Goal: Complete application form: Complete application form

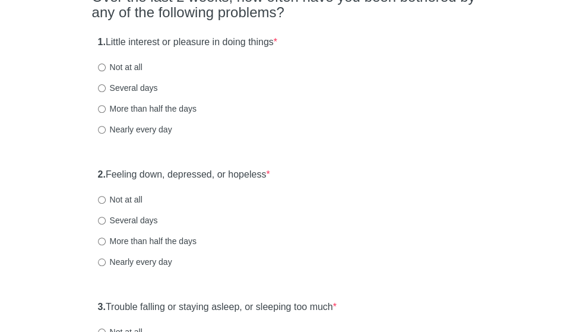
scroll to position [128, 0]
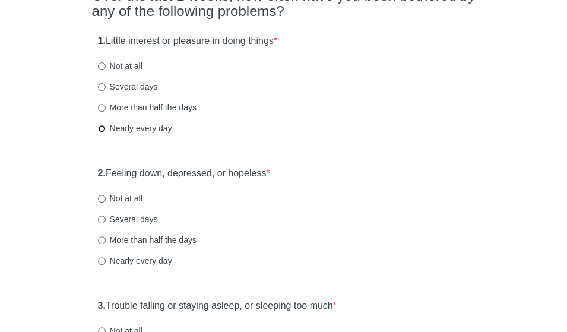
click at [103, 128] on input "Nearly every day" at bounding box center [102, 129] width 8 height 8
radio input "true"
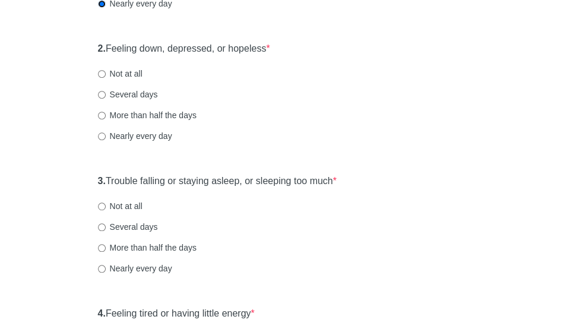
scroll to position [262, 0]
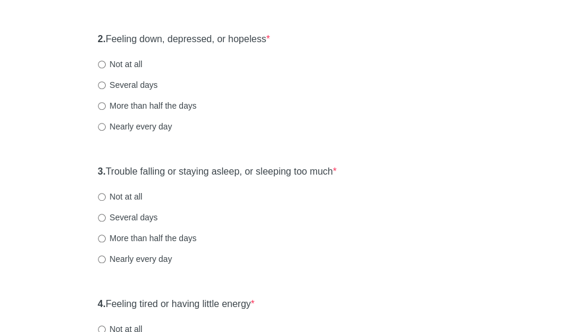
click at [122, 85] on label "Several days" at bounding box center [128, 85] width 60 height 12
click at [106, 85] on input "Several days" at bounding box center [102, 85] width 8 height 8
radio input "true"
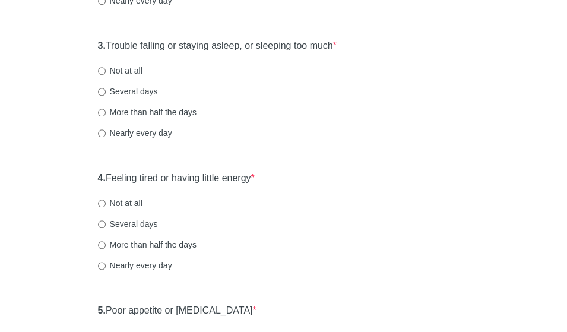
scroll to position [393, 0]
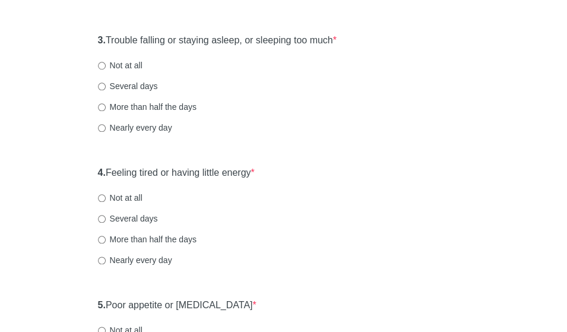
click at [158, 126] on label "Nearly every day" at bounding box center [135, 128] width 74 height 12
click at [106, 126] on input "Nearly every day" at bounding box center [102, 128] width 8 height 8
radio input "true"
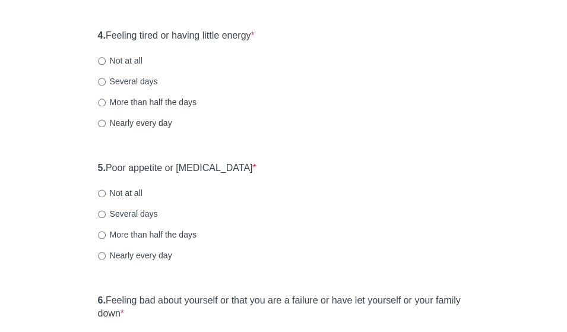
scroll to position [535, 0]
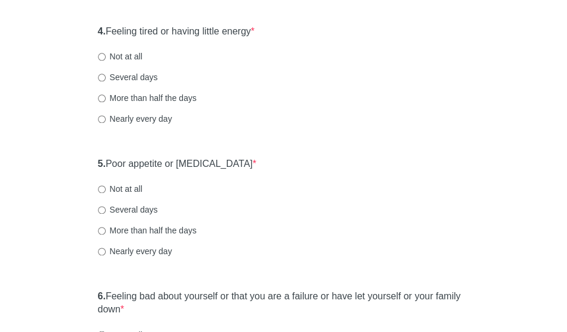
click at [113, 118] on label "Nearly every day" at bounding box center [135, 119] width 74 height 12
click at [106, 118] on input "Nearly every day" at bounding box center [102, 119] width 8 height 8
radio input "true"
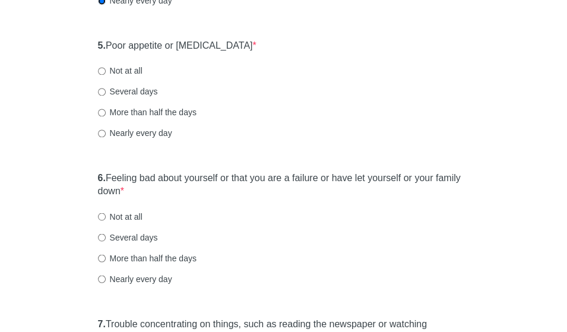
scroll to position [656, 0]
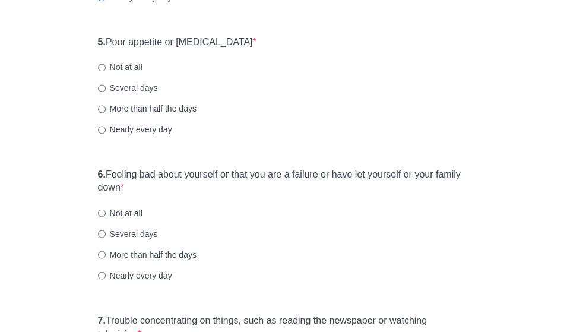
click at [131, 88] on label "Several days" at bounding box center [128, 88] width 60 height 12
click at [106, 88] on input "Several days" at bounding box center [102, 88] width 8 height 8
radio input "true"
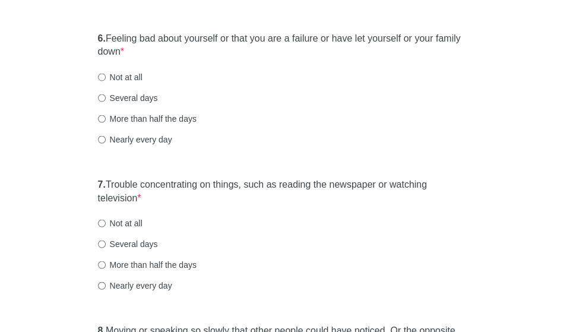
scroll to position [794, 0]
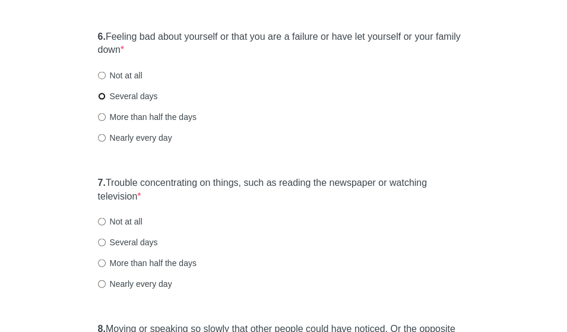
click at [103, 97] on input "Several days" at bounding box center [102, 96] width 8 height 8
radio input "true"
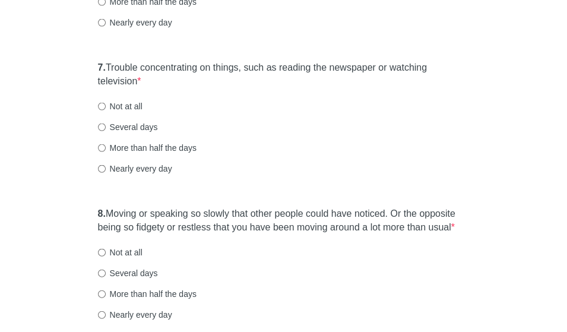
scroll to position [918, 0]
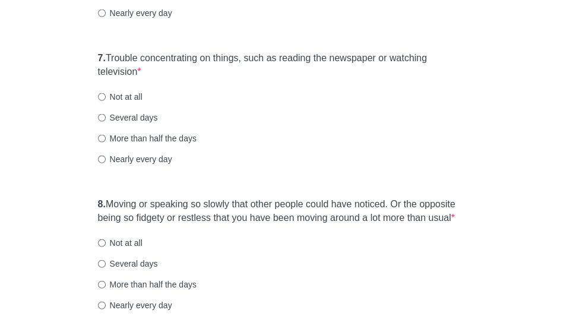
click at [105, 96] on label "Not at all" at bounding box center [120, 97] width 44 height 12
click at [105, 96] on input "Not at all" at bounding box center [102, 97] width 8 height 8
radio input "true"
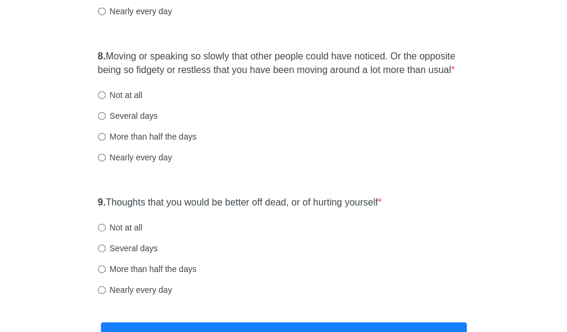
scroll to position [1069, 0]
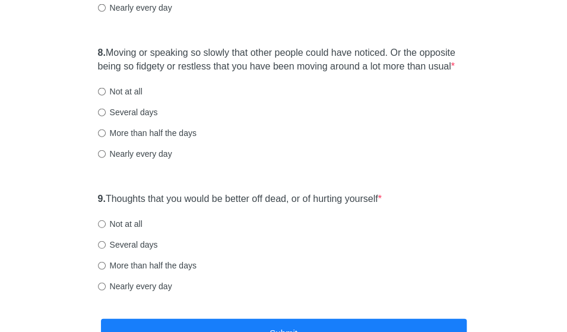
click at [149, 128] on label "More than half the days" at bounding box center [147, 133] width 98 height 12
click at [106, 129] on input "More than half the days" at bounding box center [102, 133] width 8 height 8
radio input "true"
click at [133, 116] on label "Several days" at bounding box center [128, 112] width 60 height 12
click at [106, 116] on input "Several days" at bounding box center [102, 113] width 8 height 8
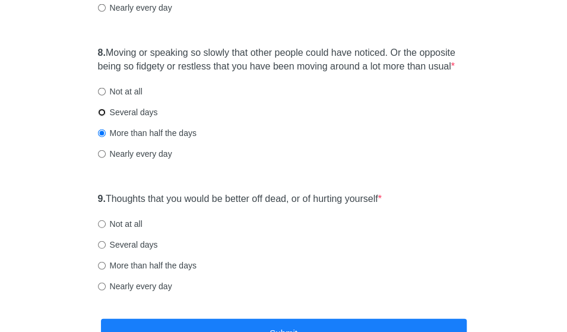
radio input "true"
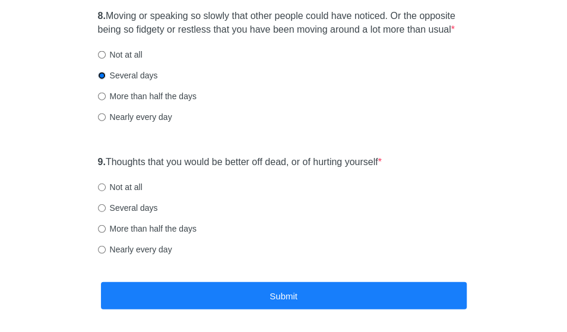
scroll to position [1110, 0]
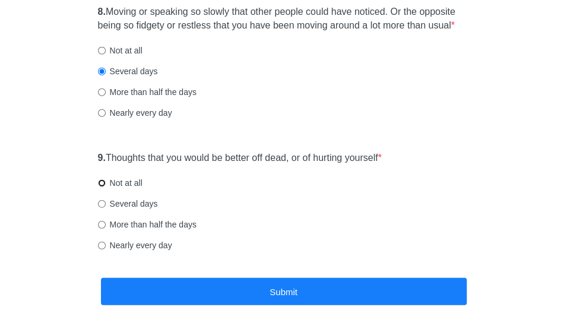
click at [103, 183] on input "Not at all" at bounding box center [102, 183] width 8 height 8
radio input "true"
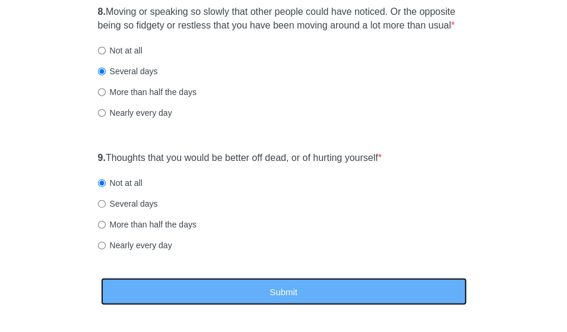
click at [281, 294] on button "Submit" at bounding box center [283, 292] width 365 height 28
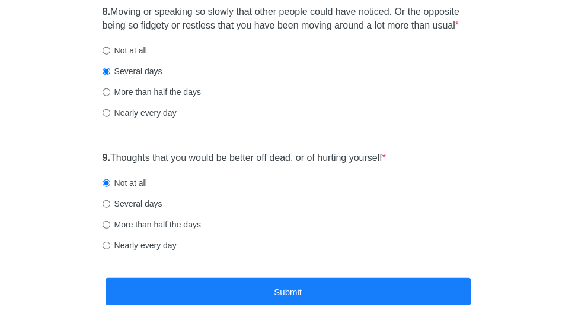
scroll to position [0, 0]
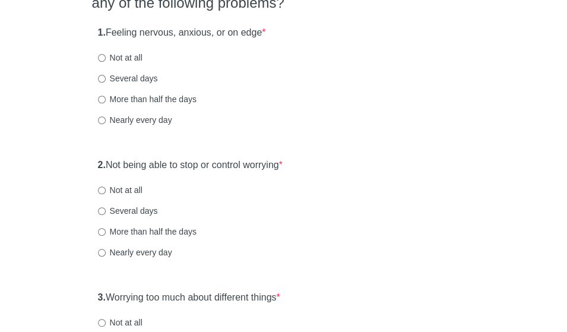
scroll to position [138, 0]
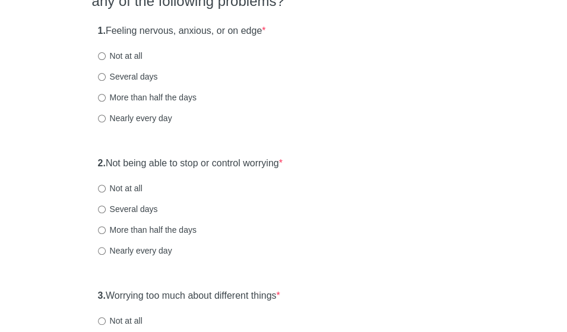
click at [133, 75] on label "Several days" at bounding box center [128, 77] width 60 height 12
click at [106, 75] on input "Several days" at bounding box center [102, 77] width 8 height 8
radio input "true"
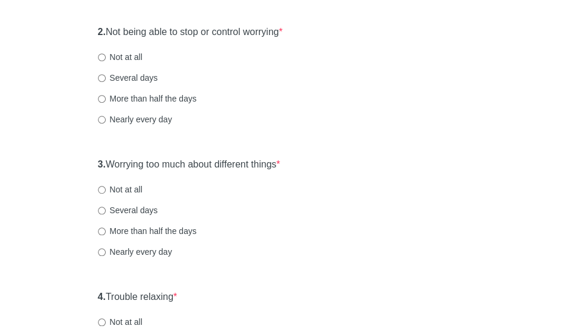
scroll to position [271, 0]
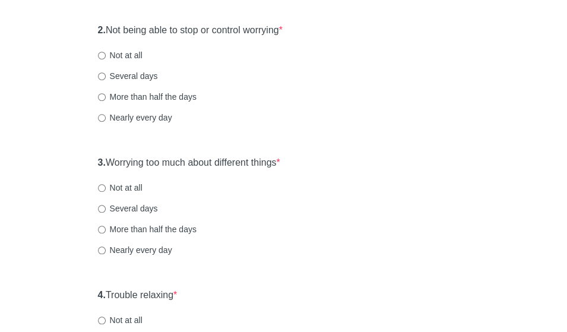
click at [120, 117] on label "Nearly every day" at bounding box center [135, 118] width 74 height 12
click at [106, 117] on input "Nearly every day" at bounding box center [102, 118] width 8 height 8
radio input "true"
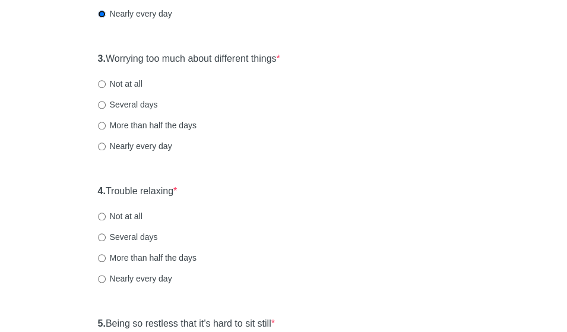
scroll to position [378, 0]
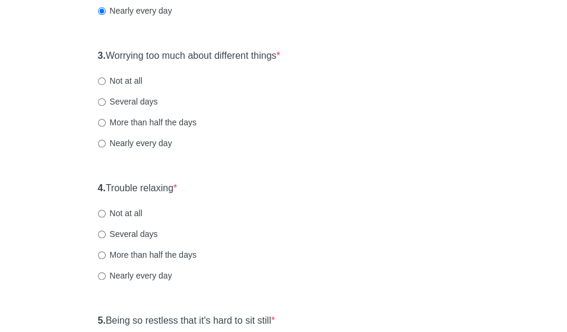
click at [142, 141] on label "Nearly every day" at bounding box center [135, 143] width 74 height 12
click at [106, 141] on input "Nearly every day" at bounding box center [102, 143] width 8 height 8
radio input "true"
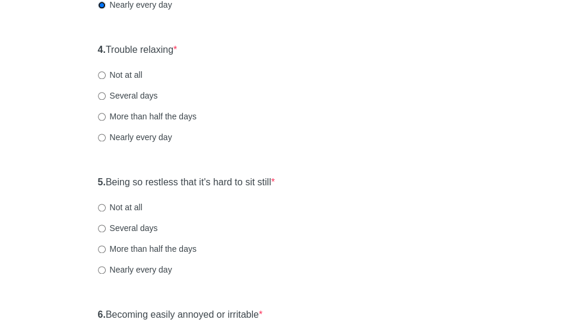
scroll to position [527, 0]
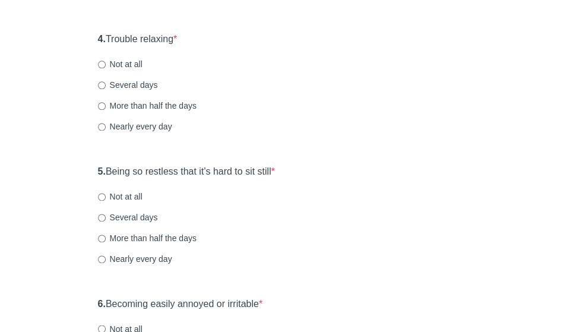
click at [115, 80] on label "Several days" at bounding box center [128, 85] width 60 height 12
click at [106, 81] on input "Several days" at bounding box center [102, 85] width 8 height 8
radio input "true"
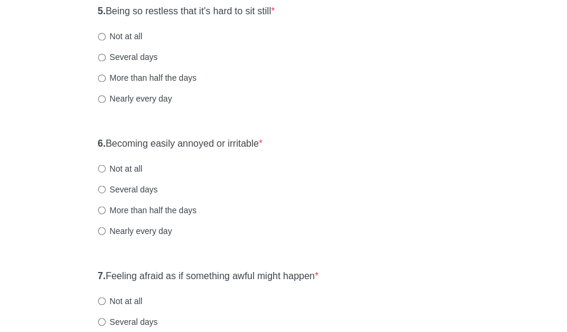
scroll to position [688, 0]
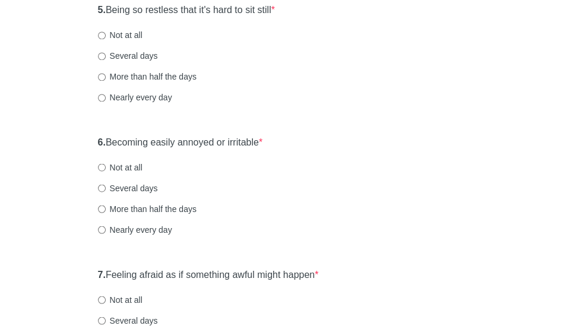
click at [133, 56] on label "Several days" at bounding box center [128, 56] width 60 height 12
click at [106, 56] on input "Several days" at bounding box center [102, 56] width 8 height 8
radio input "true"
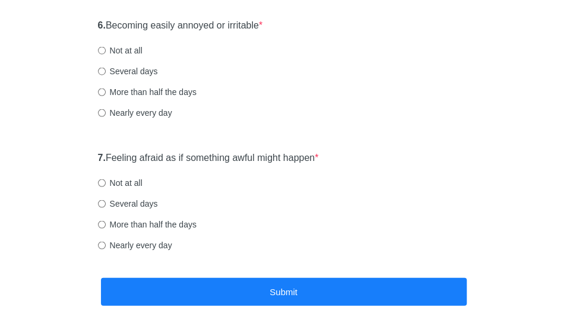
scroll to position [808, 0]
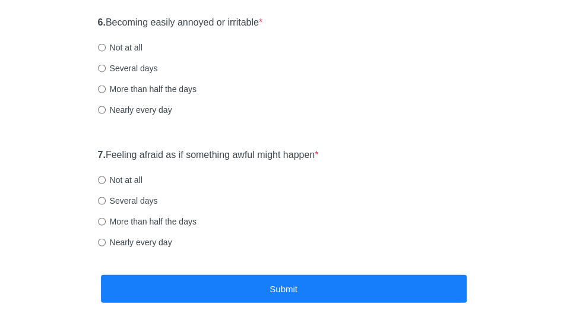
click at [160, 106] on label "Nearly every day" at bounding box center [135, 109] width 74 height 12
click at [106, 106] on input "Nearly every day" at bounding box center [102, 110] width 8 height 8
radio input "true"
click at [118, 180] on label "Not at all" at bounding box center [120, 179] width 44 height 12
click at [106, 180] on input "Not at all" at bounding box center [102, 180] width 8 height 8
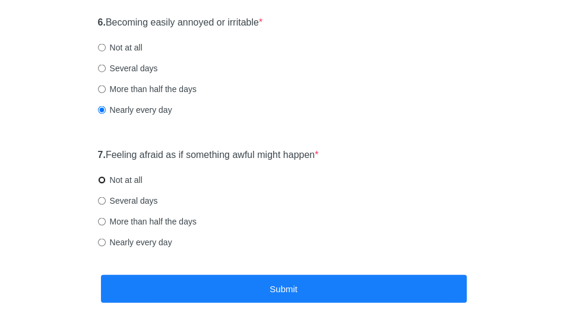
radio input "true"
click at [144, 202] on label "Several days" at bounding box center [128, 200] width 60 height 12
click at [106, 202] on input "Several days" at bounding box center [102, 200] width 8 height 8
radio input "true"
click at [133, 180] on label "Not at all" at bounding box center [120, 179] width 44 height 12
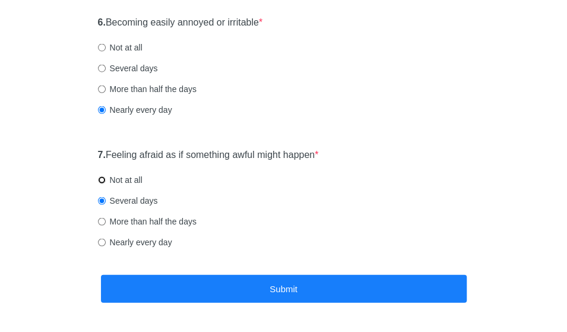
click at [106, 180] on input "Not at all" at bounding box center [102, 180] width 8 height 8
radio input "true"
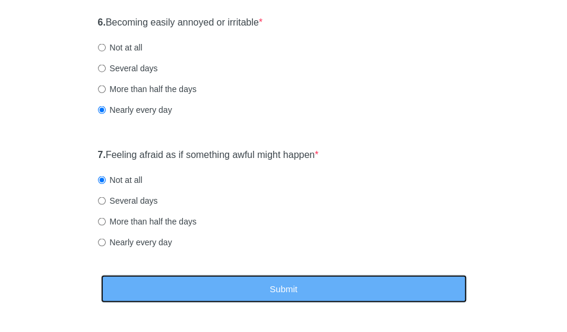
click at [183, 285] on button "Submit" at bounding box center [283, 288] width 365 height 28
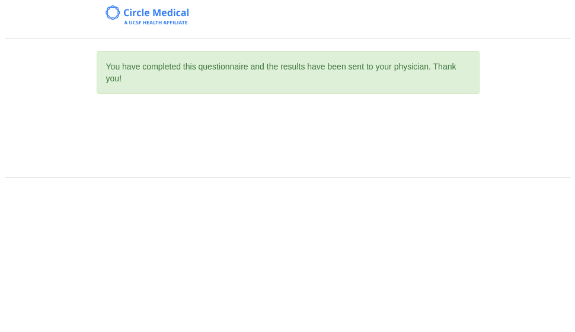
scroll to position [0, 0]
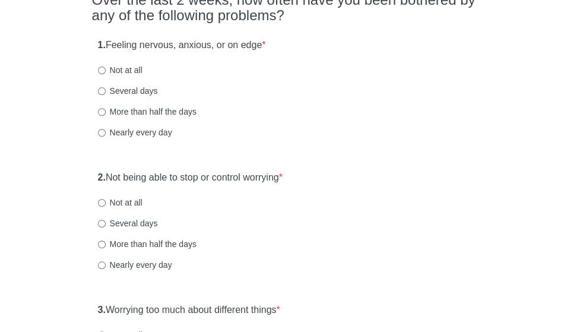
scroll to position [128, 0]
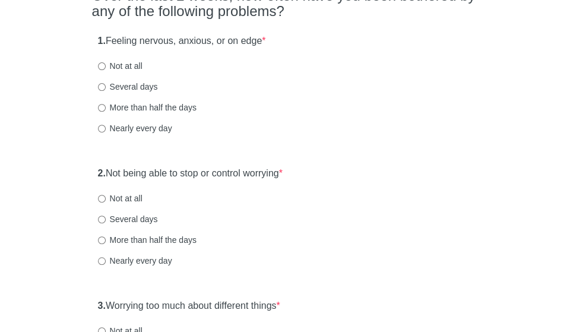
click at [164, 106] on label "More than half the days" at bounding box center [147, 107] width 98 height 12
click at [106, 106] on input "More than half the days" at bounding box center [102, 108] width 8 height 8
radio input "true"
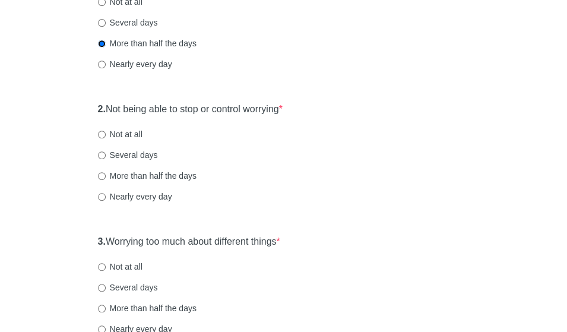
scroll to position [221, 0]
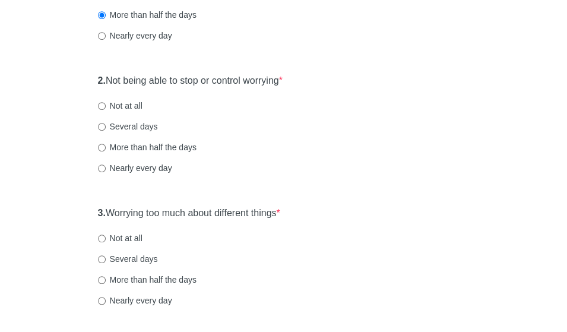
click at [168, 144] on label "More than half the days" at bounding box center [147, 147] width 98 height 12
click at [106, 144] on input "More than half the days" at bounding box center [102, 148] width 8 height 8
radio input "true"
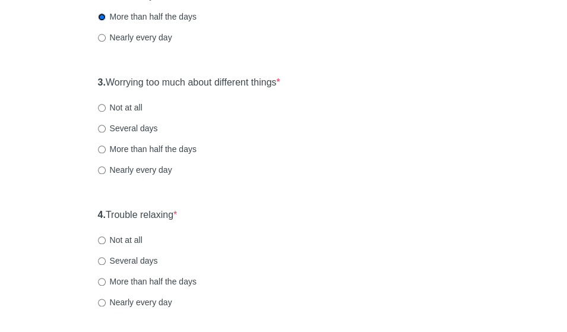
scroll to position [364, 0]
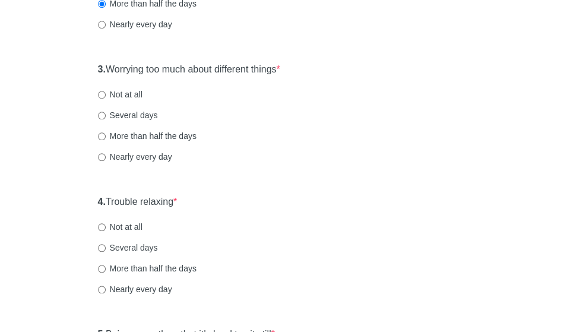
click at [174, 135] on label "More than half the days" at bounding box center [147, 136] width 98 height 12
click at [106, 135] on input "More than half the days" at bounding box center [102, 136] width 8 height 8
radio input "true"
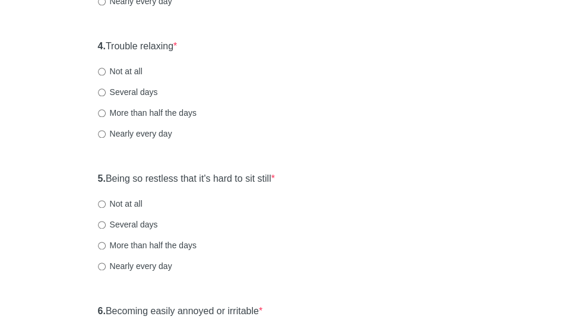
scroll to position [521, 0]
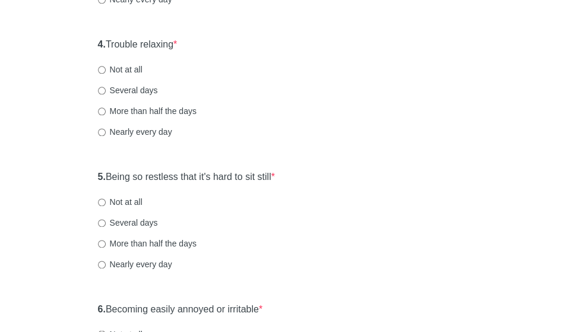
click at [190, 110] on label "More than half the days" at bounding box center [147, 111] width 98 height 12
click at [106, 110] on input "More than half the days" at bounding box center [102, 111] width 8 height 8
radio input "true"
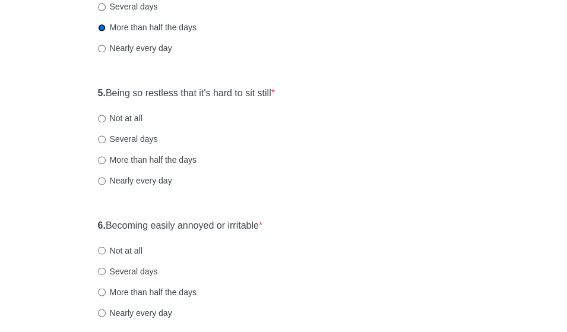
scroll to position [617, 0]
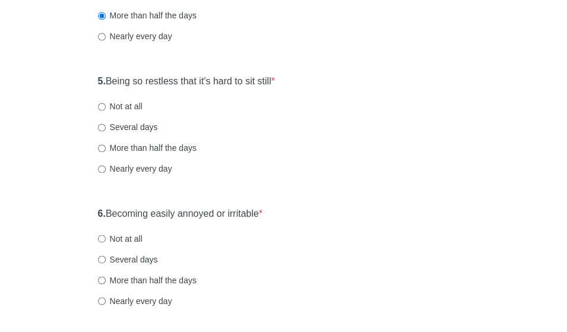
click at [131, 101] on label "Not at all" at bounding box center [120, 106] width 44 height 12
click at [106, 103] on input "Not at all" at bounding box center [102, 107] width 8 height 8
radio input "true"
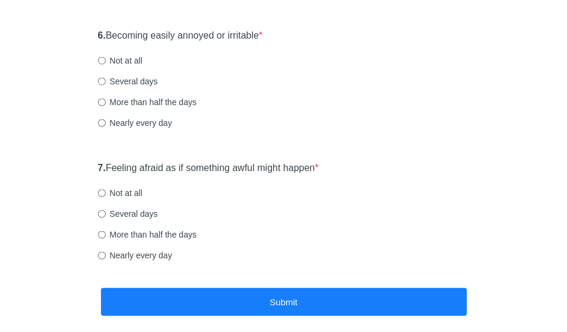
scroll to position [799, 0]
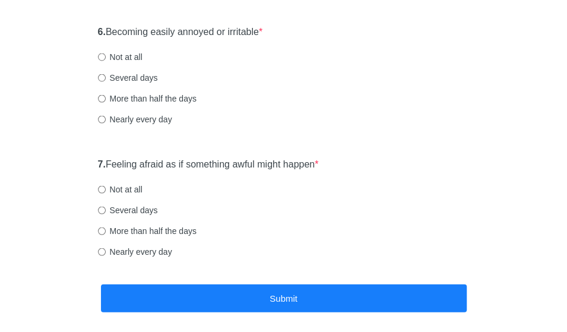
click at [118, 58] on label "Not at all" at bounding box center [120, 56] width 44 height 12
click at [106, 58] on input "Not at all" at bounding box center [102, 57] width 8 height 8
radio input "true"
click at [151, 256] on label "Nearly every day" at bounding box center [135, 251] width 74 height 12
click at [106, 255] on input "Nearly every day" at bounding box center [102, 251] width 8 height 8
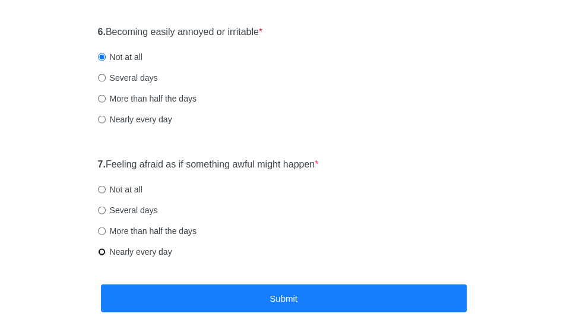
radio input "true"
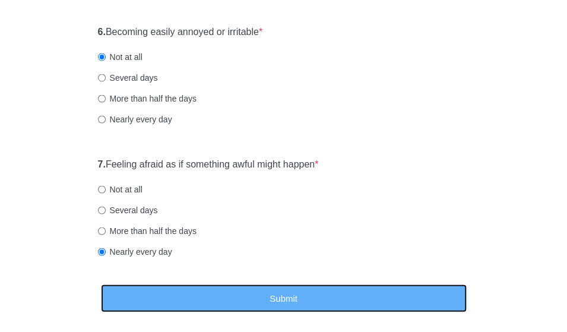
click at [166, 294] on button "Submit" at bounding box center [283, 298] width 365 height 28
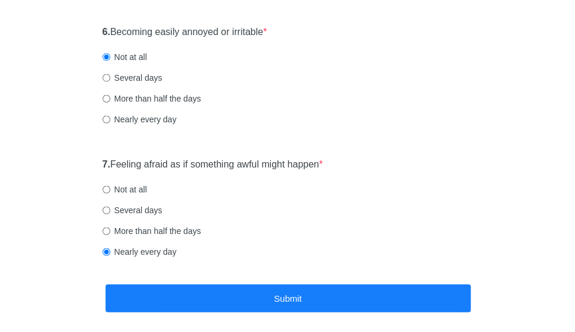
scroll to position [0, 0]
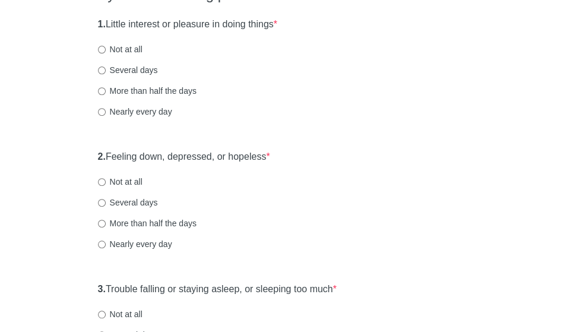
scroll to position [150, 0]
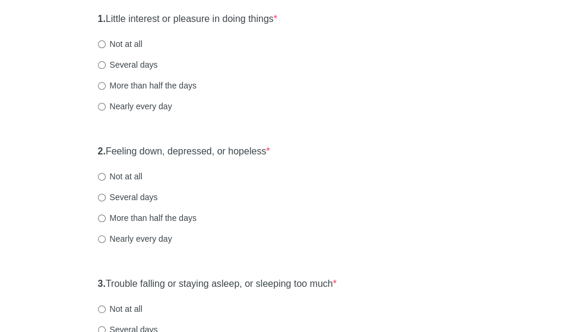
click at [152, 104] on label "Nearly every day" at bounding box center [135, 106] width 74 height 12
click at [106, 104] on input "Nearly every day" at bounding box center [102, 107] width 8 height 8
radio input "true"
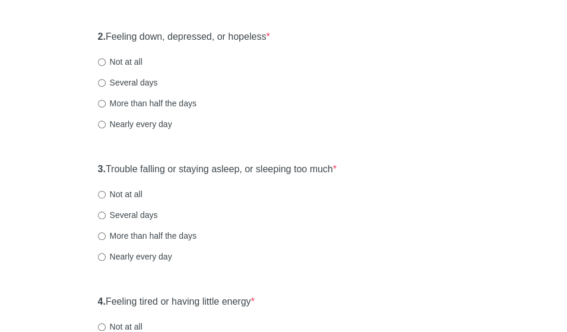
scroll to position [272, 0]
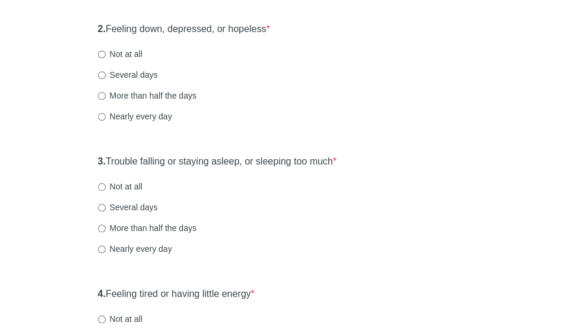
click at [156, 93] on label "More than half the days" at bounding box center [147, 96] width 98 height 12
click at [106, 93] on input "More than half the days" at bounding box center [102, 96] width 8 height 8
radio input "true"
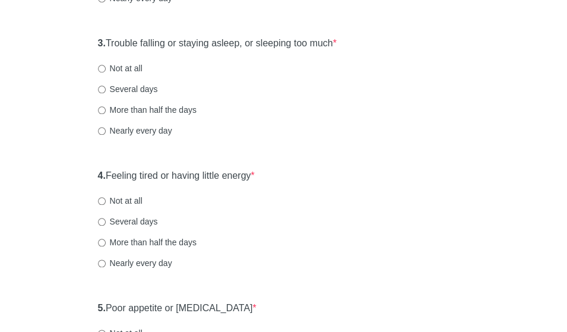
scroll to position [404, 0]
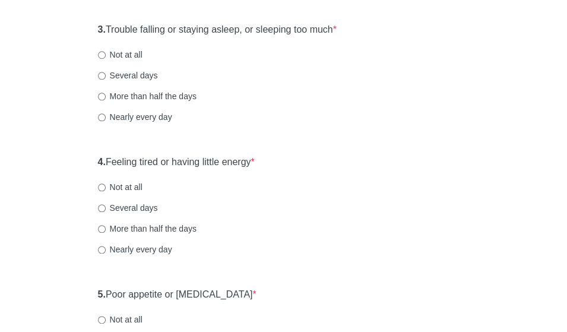
click at [100, 120] on label "Nearly every day" at bounding box center [135, 117] width 74 height 12
click at [100, 120] on input "Nearly every day" at bounding box center [102, 117] width 8 height 8
radio input "true"
click at [189, 93] on label "More than half the days" at bounding box center [147, 96] width 98 height 12
click at [106, 93] on input "More than half the days" at bounding box center [102, 97] width 8 height 8
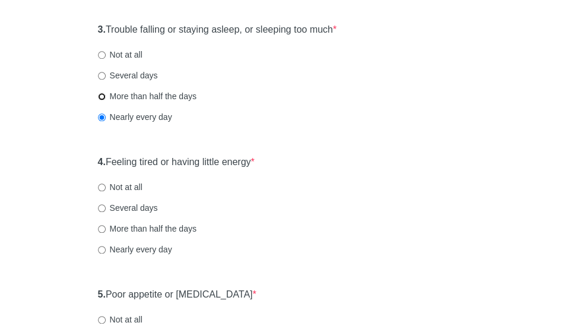
radio input "true"
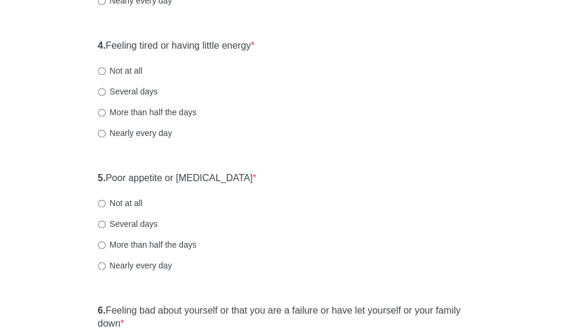
scroll to position [522, 0]
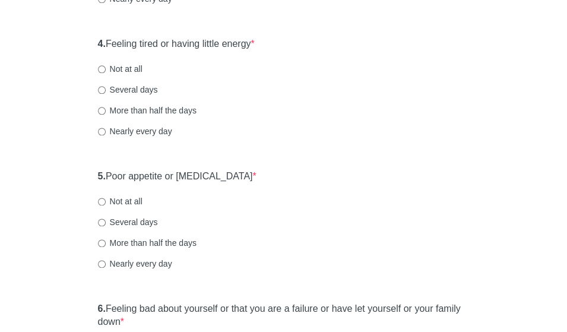
click at [136, 130] on label "Nearly every day" at bounding box center [135, 131] width 74 height 12
click at [106, 130] on input "Nearly every day" at bounding box center [102, 132] width 8 height 8
radio input "true"
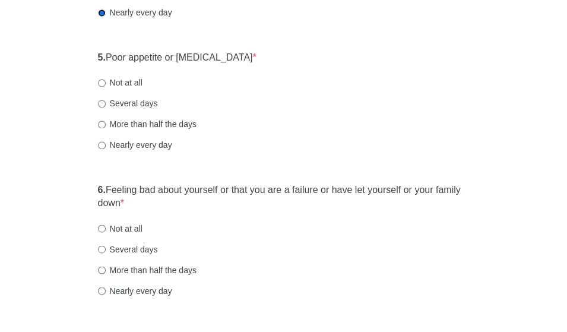
scroll to position [654, 0]
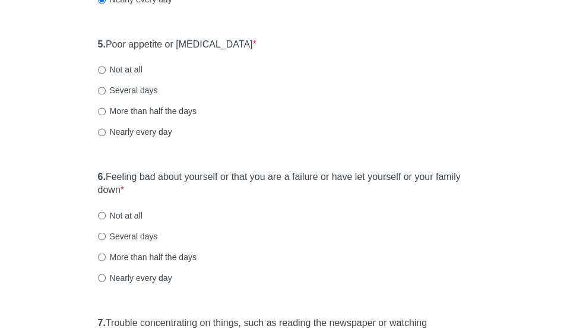
click at [146, 87] on label "Several days" at bounding box center [128, 90] width 60 height 12
click at [106, 87] on input "Several days" at bounding box center [102, 91] width 8 height 8
radio input "true"
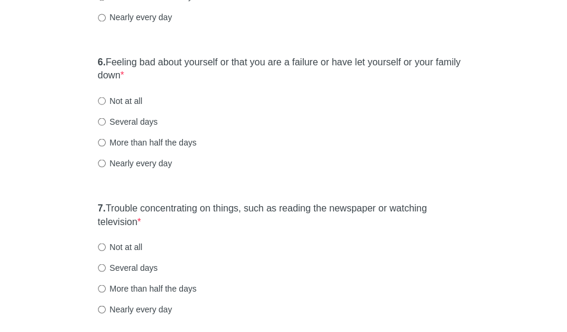
scroll to position [795, 0]
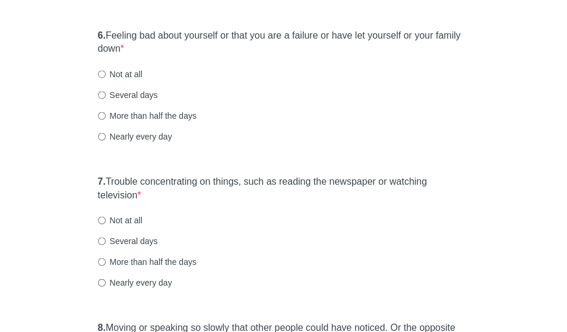
click at [142, 91] on label "Several days" at bounding box center [128, 94] width 60 height 12
click at [106, 91] on input "Several days" at bounding box center [102, 95] width 8 height 8
radio input "true"
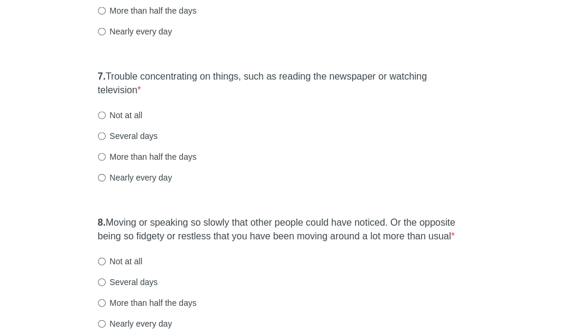
scroll to position [921, 0]
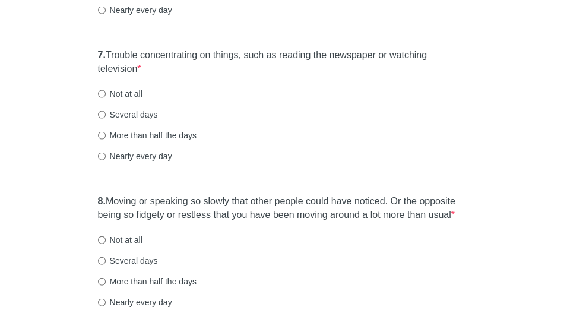
click at [138, 113] on label "Several days" at bounding box center [128, 115] width 60 height 12
click at [106, 113] on input "Several days" at bounding box center [102, 115] width 8 height 8
radio input "true"
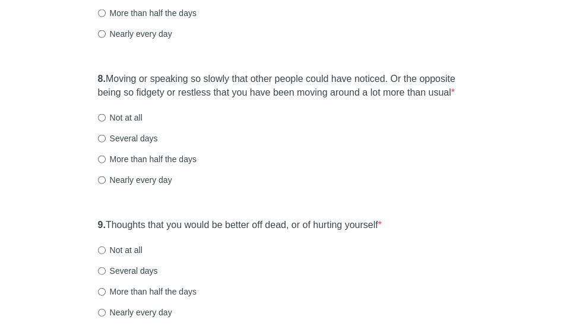
scroll to position [1054, 0]
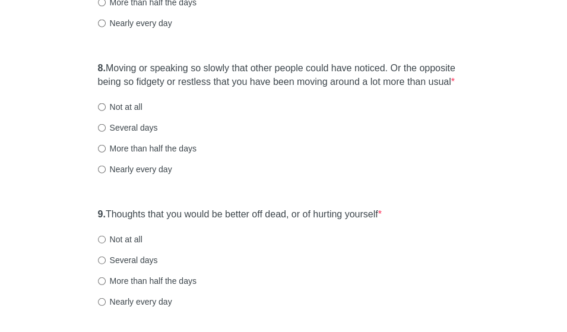
click at [136, 105] on label "Not at all" at bounding box center [120, 107] width 44 height 12
click at [106, 105] on input "Not at all" at bounding box center [102, 107] width 8 height 8
radio input "true"
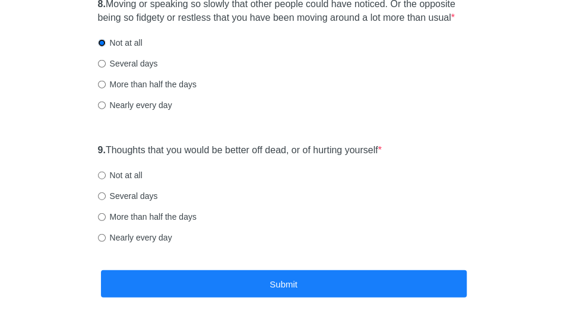
scroll to position [1121, 0]
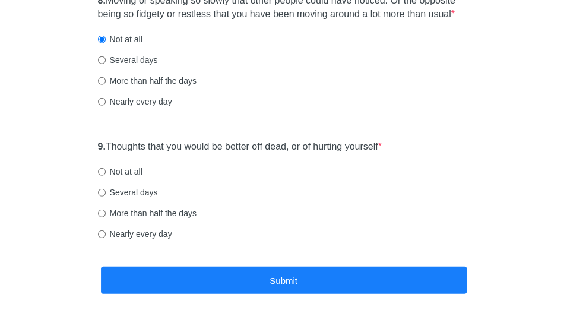
click at [119, 170] on label "Not at all" at bounding box center [120, 172] width 44 height 12
click at [106, 170] on input "Not at all" at bounding box center [102, 172] width 8 height 8
radio input "true"
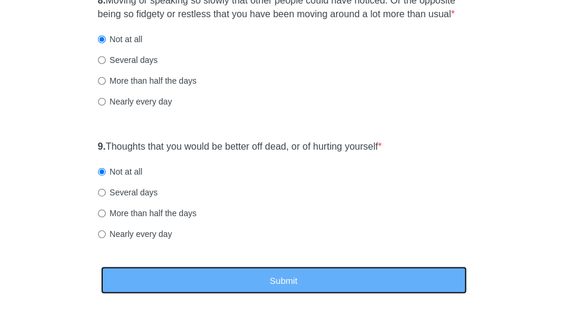
click at [154, 268] on button "Submit" at bounding box center [283, 280] width 365 height 28
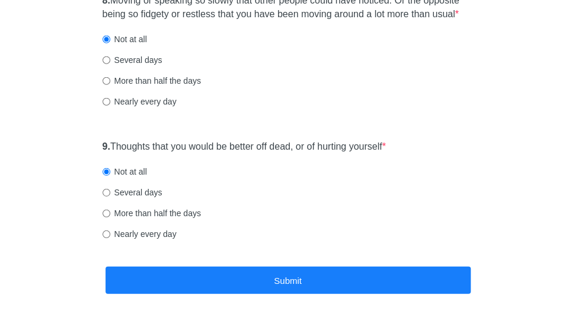
scroll to position [0, 0]
